Goal: Task Accomplishment & Management: Use online tool/utility

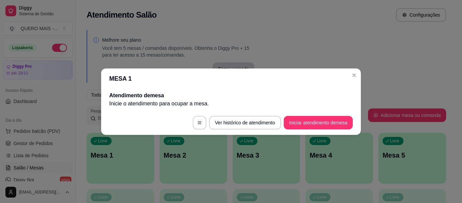
click at [313, 120] on button "Iniciar atendimento de mesa" at bounding box center [318, 123] width 69 height 14
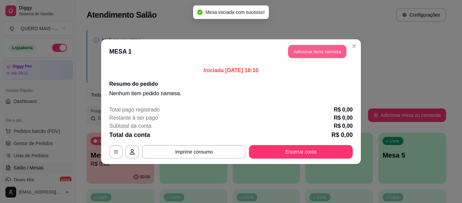
click at [320, 52] on button "Adicionar itens na mesa" at bounding box center [317, 51] width 58 height 13
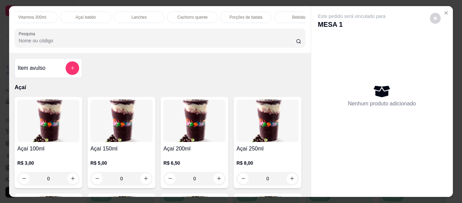
scroll to position [0, 227]
click at [239, 16] on p "Porções de batata" at bounding box center [240, 17] width 33 height 5
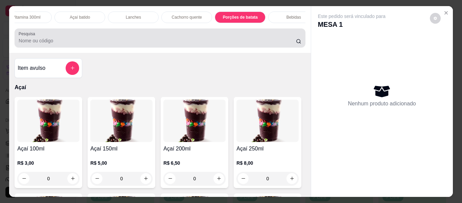
scroll to position [18, 0]
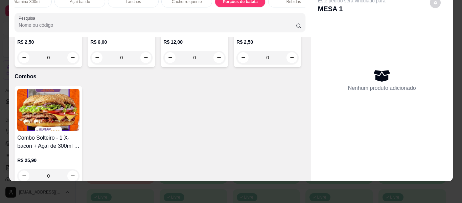
type input "1"
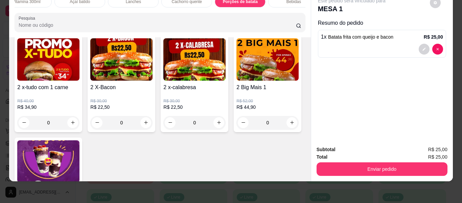
scroll to position [1637, 0]
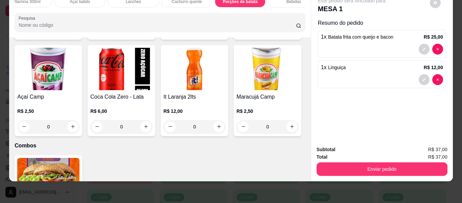
type input "1"
click at [419, 75] on button "decrease-product-quantity" at bounding box center [424, 79] width 11 height 11
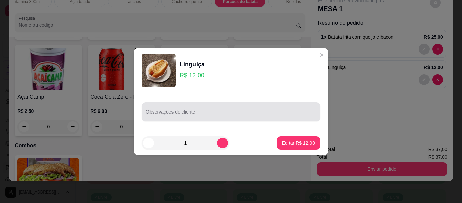
click at [206, 105] on div at bounding box center [231, 112] width 170 height 14
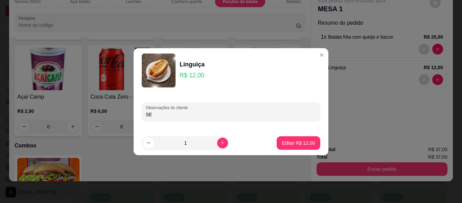
type input "S"
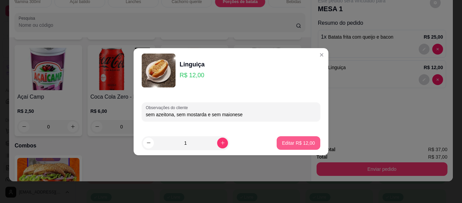
type input "sem azeitona, sem mostarda e sem maionese"
click at [282, 138] on button "Editar R$ 12,00" at bounding box center [299, 143] width 44 height 14
type input "0"
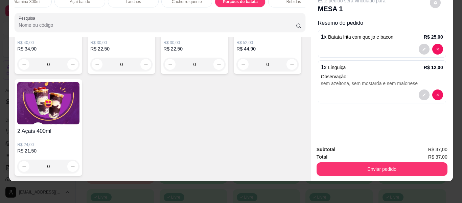
scroll to position [2009, 0]
type input "1"
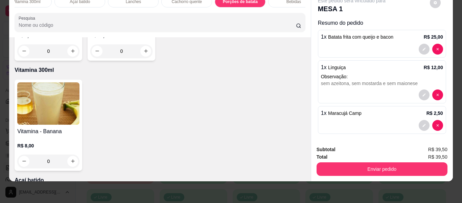
scroll to position [0, 0]
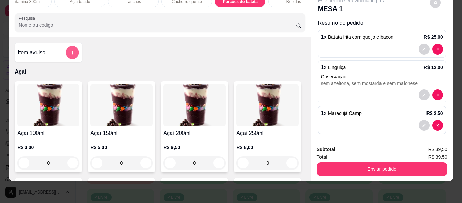
click at [73, 56] on button "add-separate-item" at bounding box center [72, 52] width 13 height 13
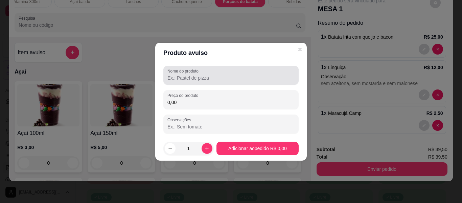
click at [171, 81] on div at bounding box center [230, 75] width 127 height 14
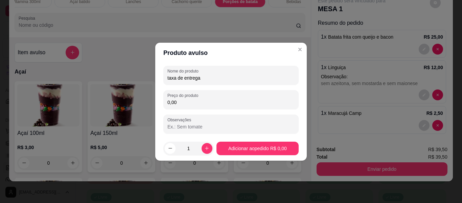
type input "taxa de entrega"
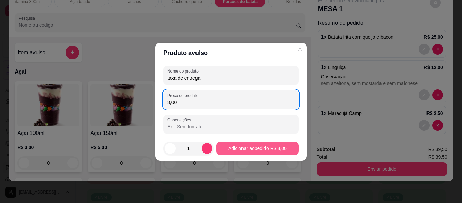
type input "8,00"
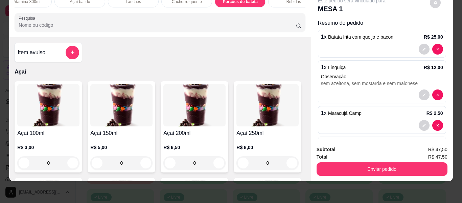
click at [381, 166] on button "Enviar pedido" at bounding box center [381, 169] width 131 height 14
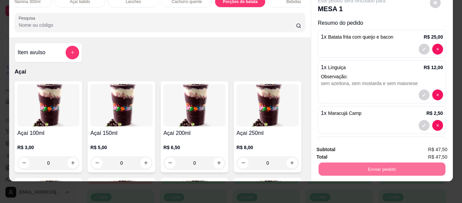
click at [429, 148] on button "Enviar pedido" at bounding box center [429, 146] width 38 height 13
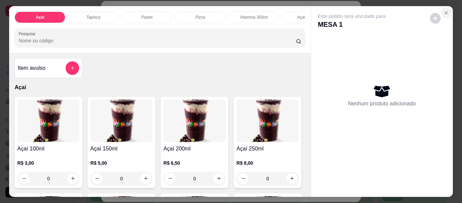
click at [446, 10] on icon "Close" at bounding box center [445, 12] width 5 height 5
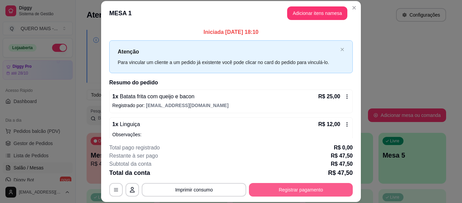
click at [310, 189] on button "Registrar pagamento" at bounding box center [301, 190] width 104 height 14
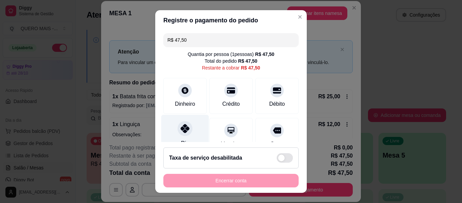
click at [183, 131] on icon at bounding box center [185, 128] width 9 height 9
type input "R$ 0,00"
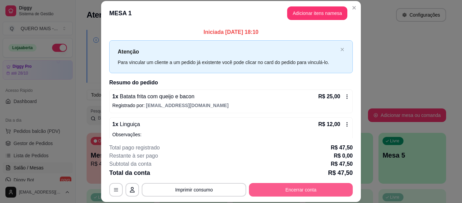
click at [279, 188] on button "Encerrar conta" at bounding box center [301, 190] width 104 height 14
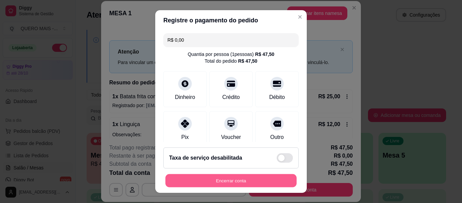
click at [229, 180] on button "Encerrar conta" at bounding box center [230, 180] width 131 height 13
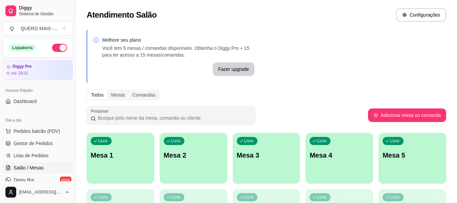
click at [127, 169] on div "Livre Mesa 1" at bounding box center [121, 154] width 68 height 43
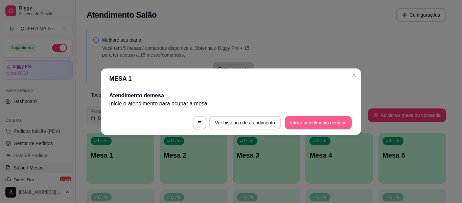
click at [323, 119] on button "Iniciar atendimento de mesa" at bounding box center [318, 122] width 67 height 13
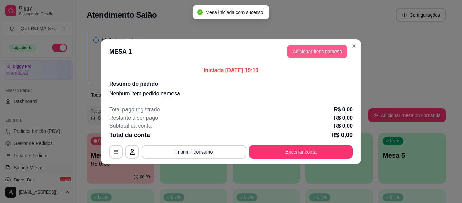
click at [321, 56] on button "Adicionar itens na mesa" at bounding box center [317, 52] width 60 height 14
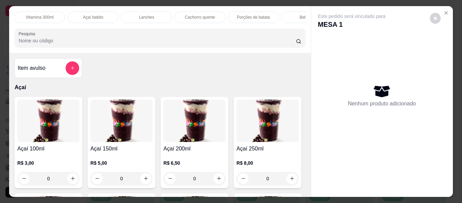
scroll to position [0, 221]
click at [139, 11] on div "Lanches" at bounding box center [139, 16] width 51 height 11
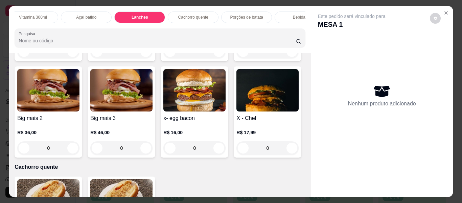
scroll to position [18, 0]
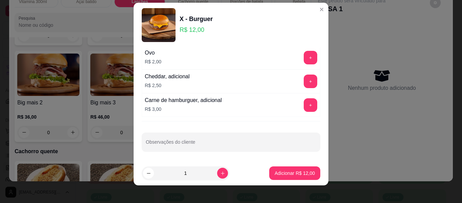
scroll to position [11, 0]
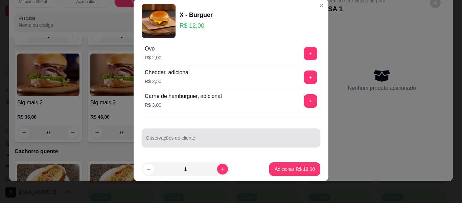
click at [224, 133] on div at bounding box center [231, 138] width 170 height 14
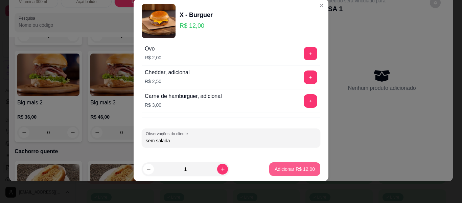
type input "sem salada"
click at [287, 168] on p "Adicionar R$ 12,00" at bounding box center [294, 168] width 39 height 6
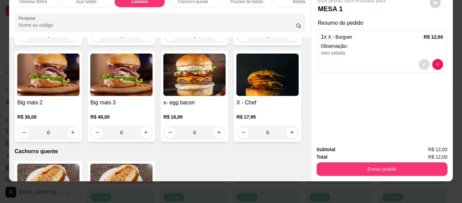
click at [422, 62] on icon "decrease-product-quantity" at bounding box center [424, 64] width 4 height 4
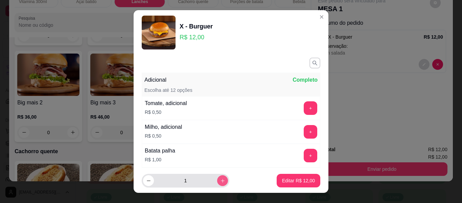
click at [220, 181] on icon "increase-product-quantity" at bounding box center [222, 180] width 5 height 5
type input "2"
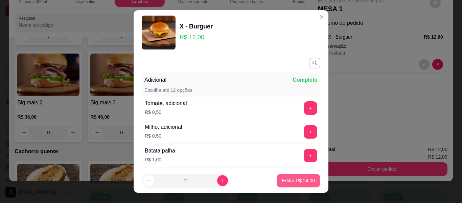
click at [282, 182] on p "Editar R$ 24,00" at bounding box center [298, 180] width 33 height 7
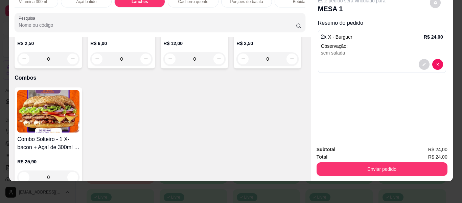
scroll to position [1737, 0]
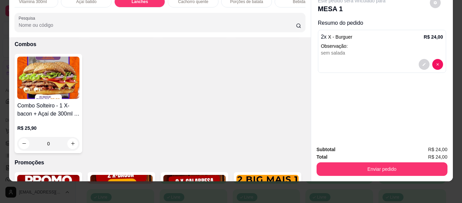
type input "1"
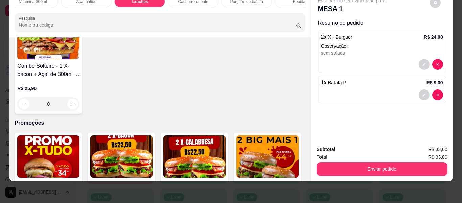
scroll to position [1805, 0]
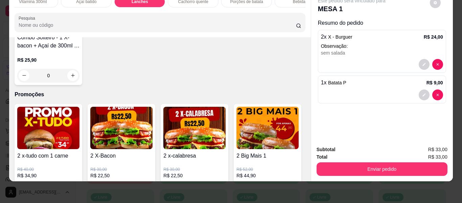
type input "1"
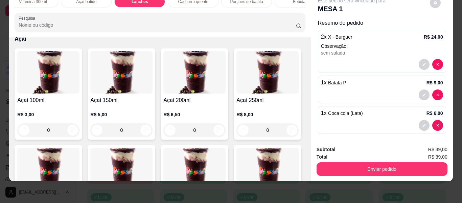
scroll to position [0, 0]
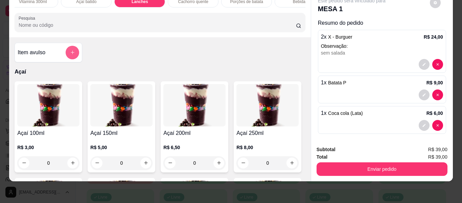
click at [70, 53] on icon "add-separate-item" at bounding box center [72, 52] width 5 height 5
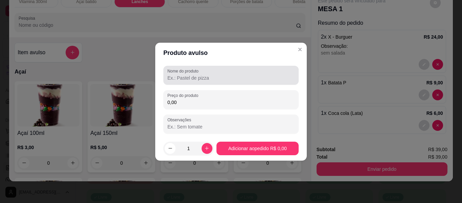
click at [221, 73] on div at bounding box center [230, 75] width 127 height 14
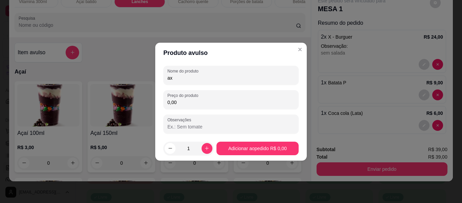
type input "a"
type input "taxa de entrega"
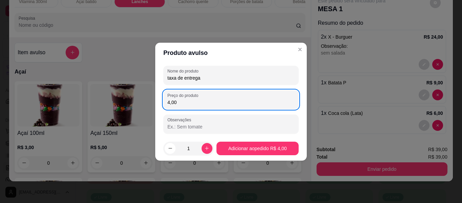
type input "4,00"
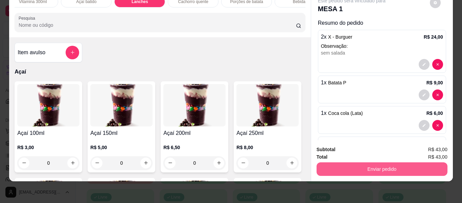
click at [381, 163] on button "Enviar pedido" at bounding box center [381, 169] width 131 height 14
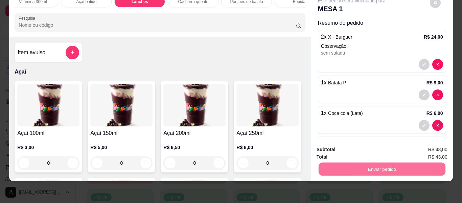
click at [424, 144] on button "Enviar pedido" at bounding box center [429, 147] width 38 height 13
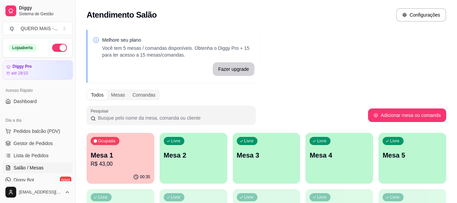
click at [187, 175] on div "button" at bounding box center [194, 179] width 68 height 8
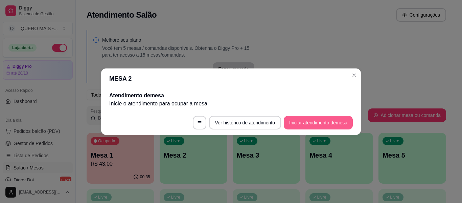
click at [330, 120] on button "Iniciar atendimento de mesa" at bounding box center [318, 123] width 69 height 14
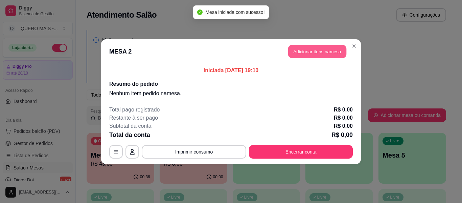
click at [322, 50] on button "Adicionar itens na mesa" at bounding box center [317, 51] width 58 height 13
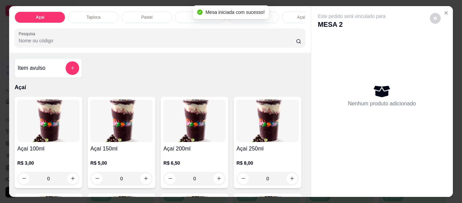
scroll to position [0, 348]
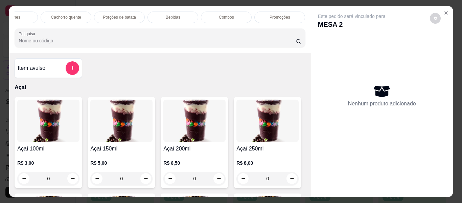
click at [279, 17] on p "Promoções" at bounding box center [279, 17] width 21 height 5
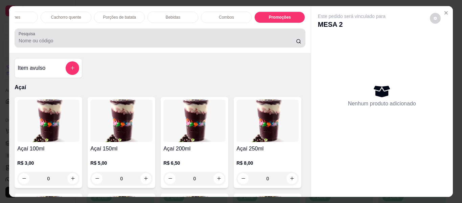
scroll to position [18, 0]
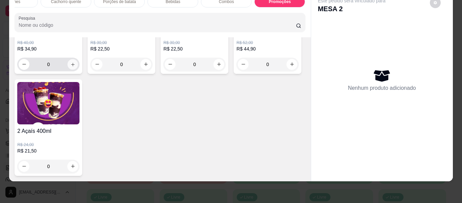
click at [72, 69] on button "increase-product-quantity" at bounding box center [73, 64] width 10 height 10
type input "1"
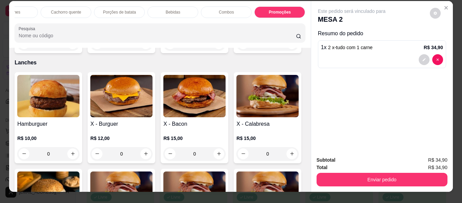
scroll to position [0, 0]
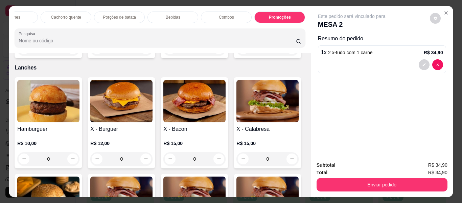
click at [123, 15] on p "Porções de batata" at bounding box center [119, 17] width 33 height 5
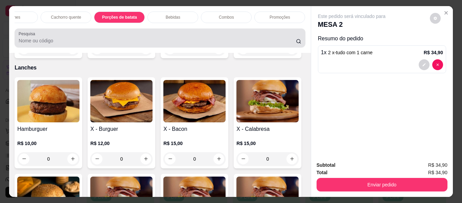
scroll to position [18, 0]
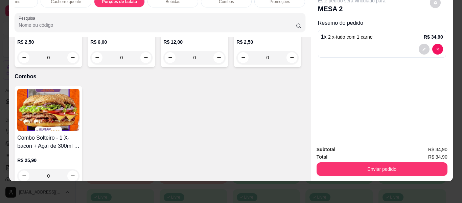
type input "1"
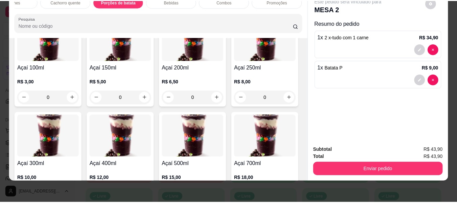
scroll to position [0, 0]
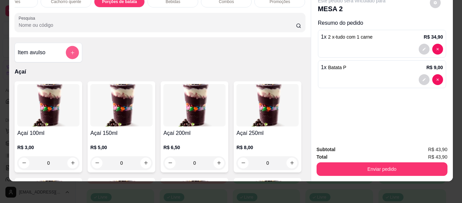
click at [71, 51] on icon "add-separate-item" at bounding box center [72, 52] width 3 height 3
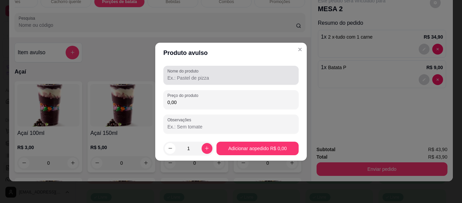
click at [194, 79] on input "Nome do produto" at bounding box center [230, 77] width 127 height 7
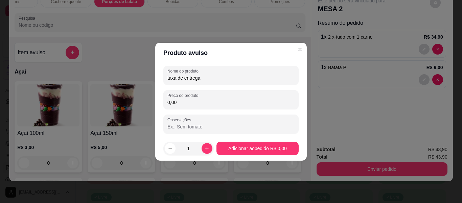
type input "taxa de entrega"
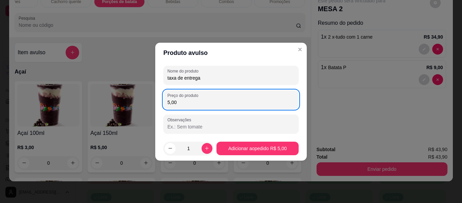
type input "5,00"
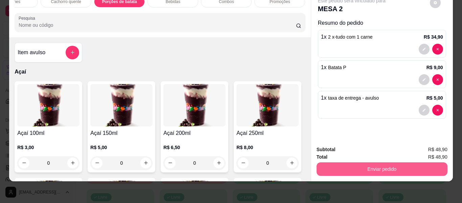
click at [359, 164] on button "Enviar pedido" at bounding box center [381, 169] width 131 height 14
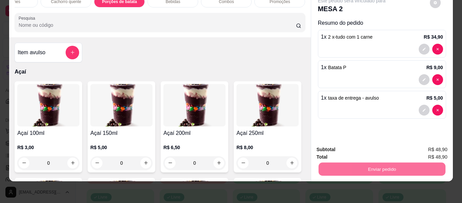
click at [424, 147] on button "Enviar pedido" at bounding box center [429, 146] width 38 height 13
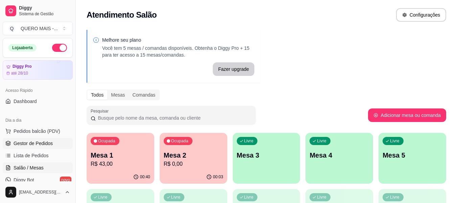
click at [36, 141] on span "Gestor de Pedidos" at bounding box center [33, 143] width 39 height 7
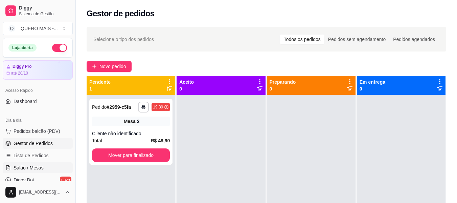
click at [49, 167] on link "Salão / Mesas" at bounding box center [38, 167] width 70 height 11
